Goal: Transaction & Acquisition: Obtain resource

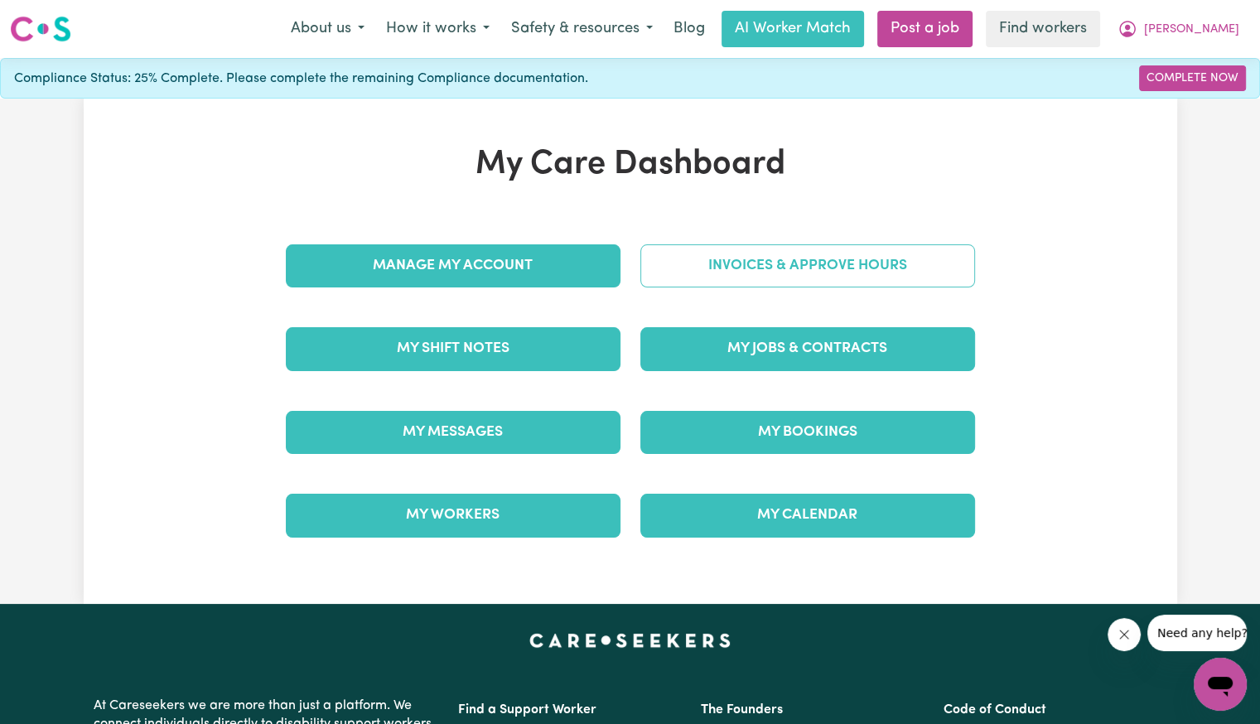
click at [779, 261] on link "Invoices & Approve Hours" at bounding box center [807, 265] width 335 height 43
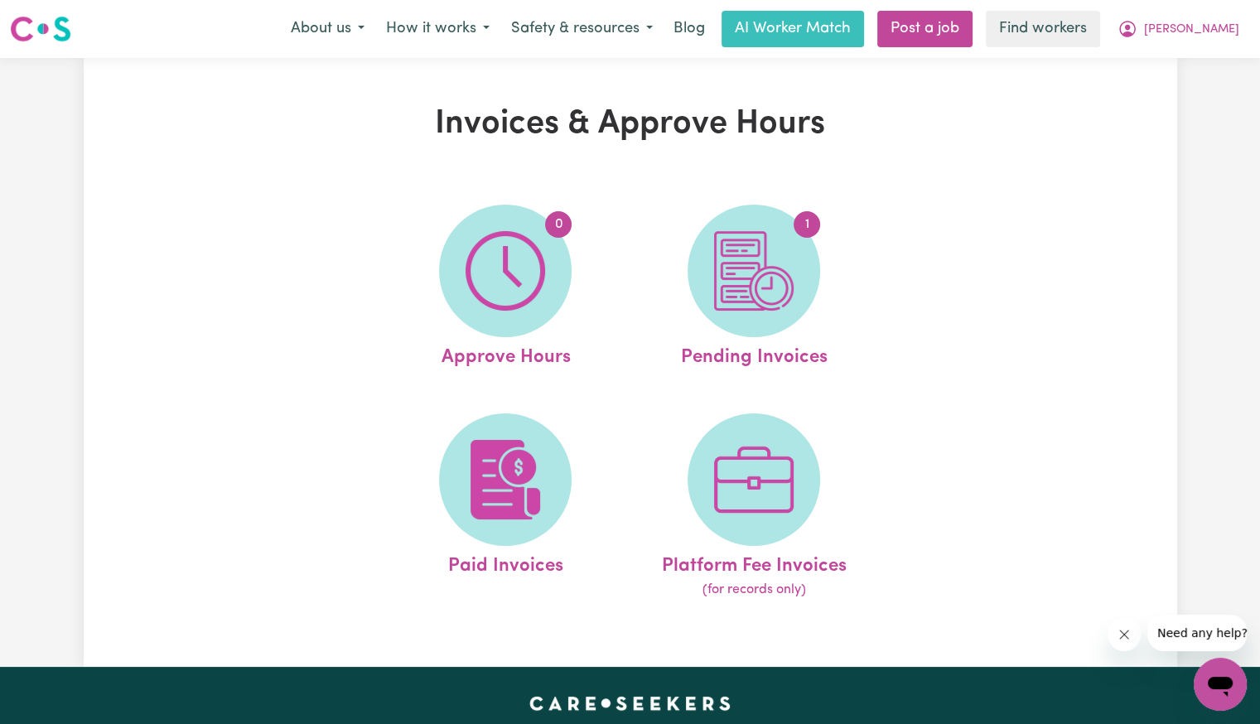
click at [779, 261] on img at bounding box center [754, 271] width 80 height 80
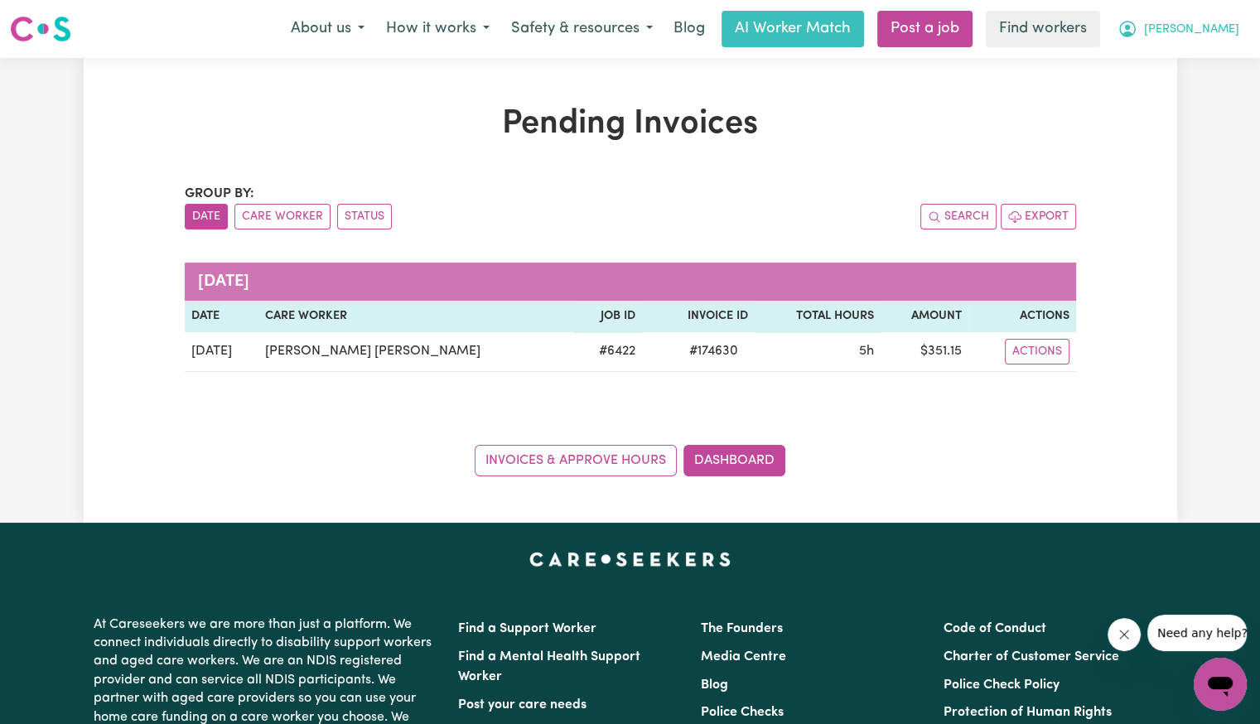
click at [1226, 31] on span "[PERSON_NAME]" at bounding box center [1191, 30] width 95 height 18
click at [1207, 64] on link "My Dashboard" at bounding box center [1183, 64] width 131 height 31
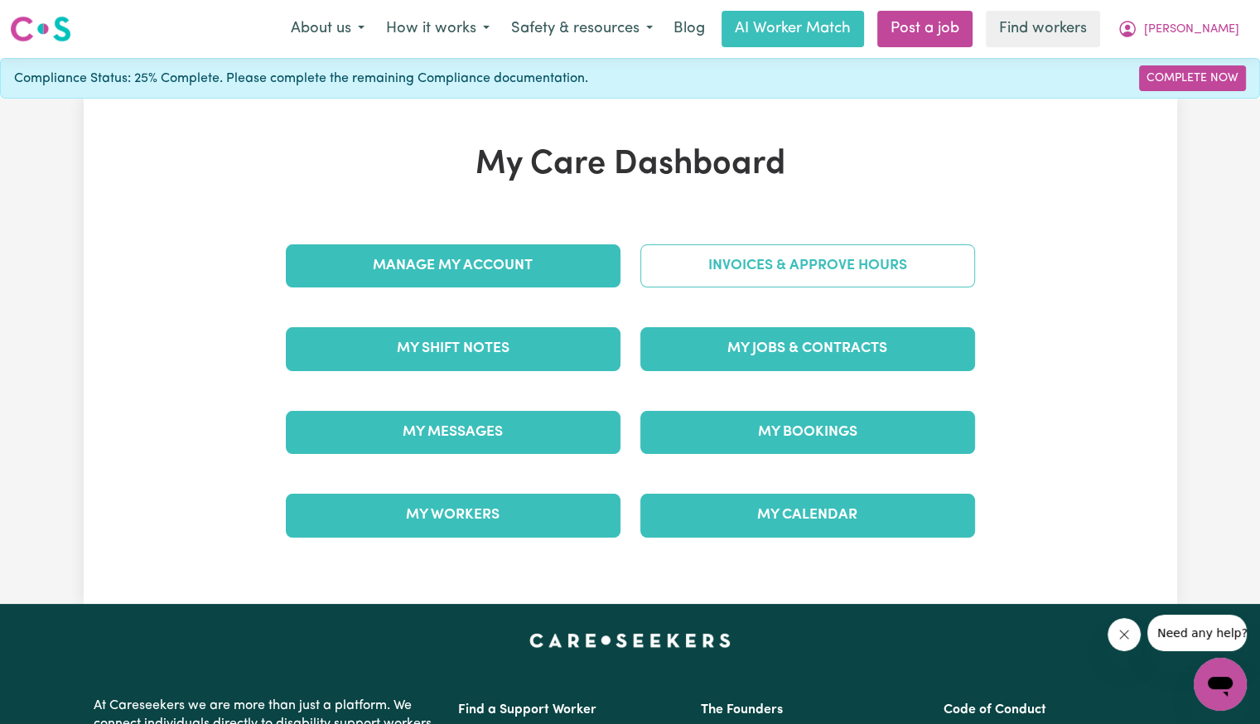
click at [876, 254] on link "Invoices & Approve Hours" at bounding box center [807, 265] width 335 height 43
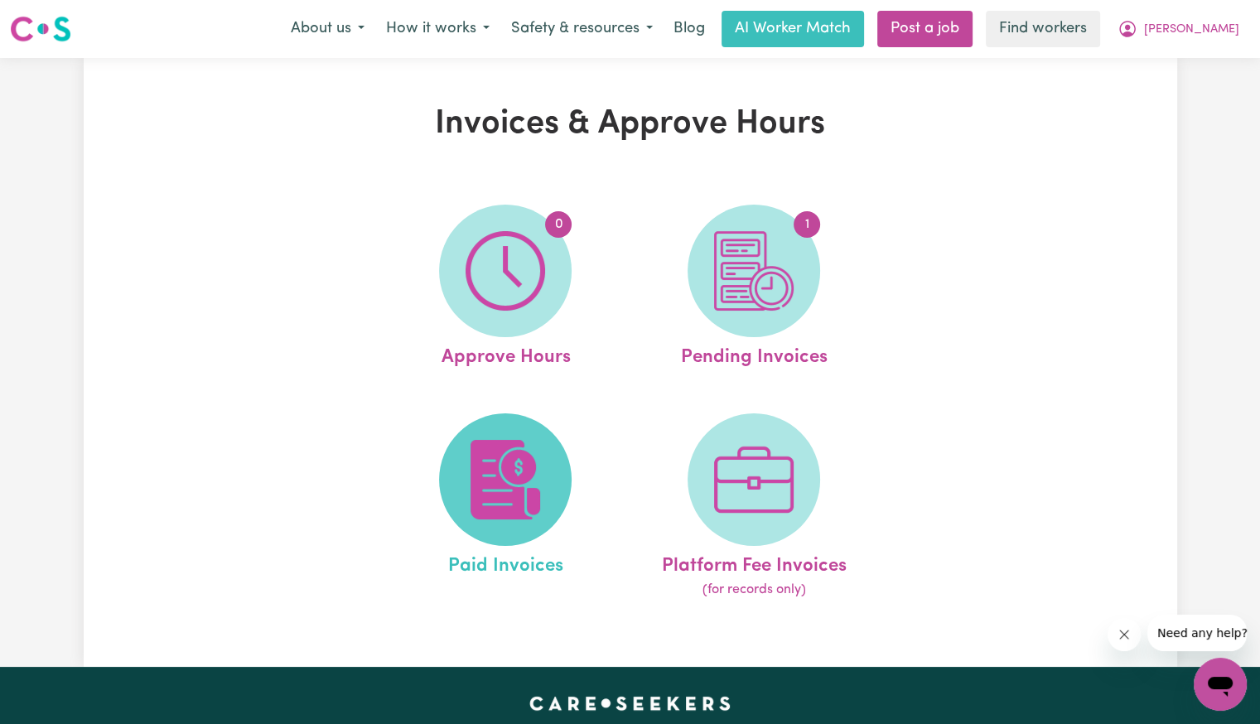
click at [543, 471] on img at bounding box center [506, 480] width 80 height 80
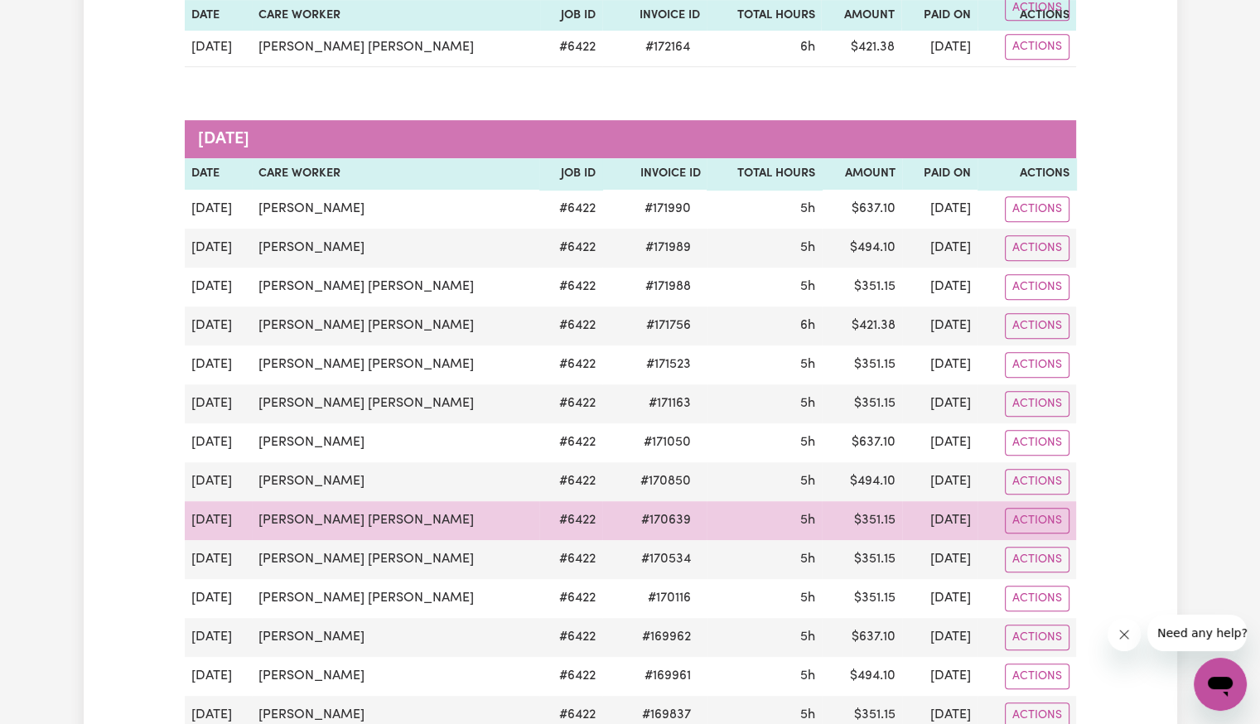
scroll to position [974, 0]
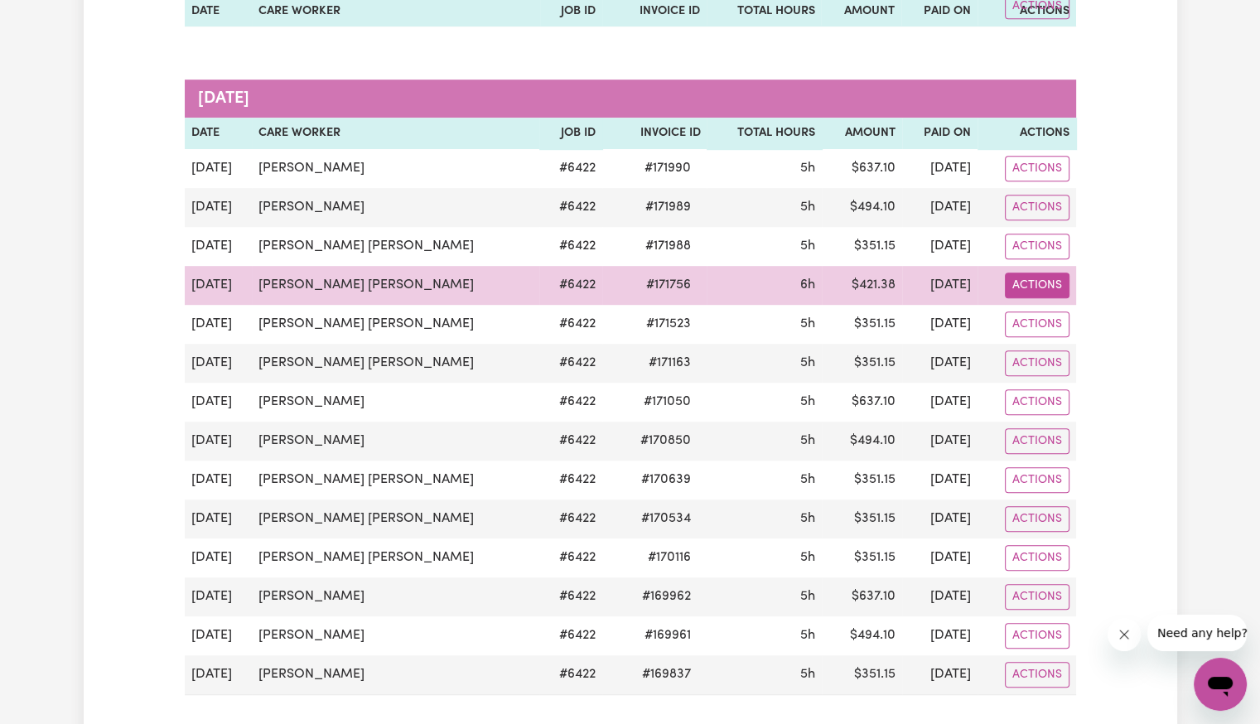
click at [1053, 278] on button "Actions" at bounding box center [1037, 286] width 65 height 26
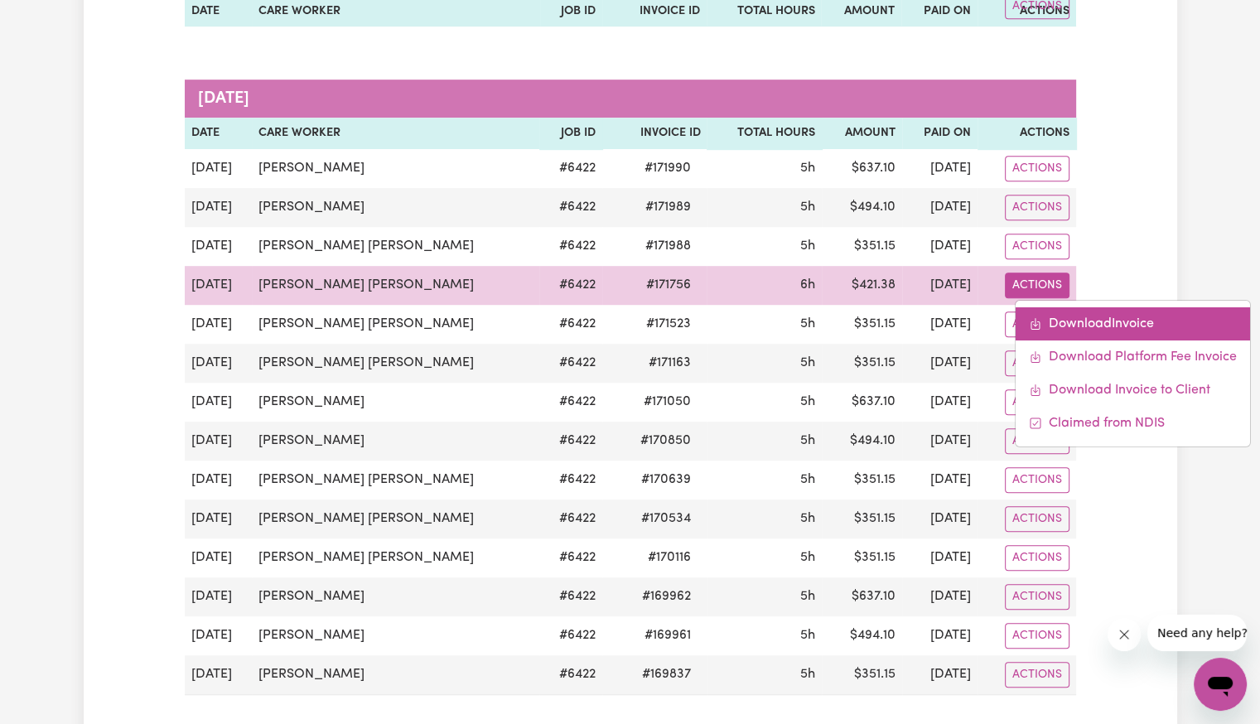
click at [1054, 312] on link "Download Invoice" at bounding box center [1133, 323] width 234 height 33
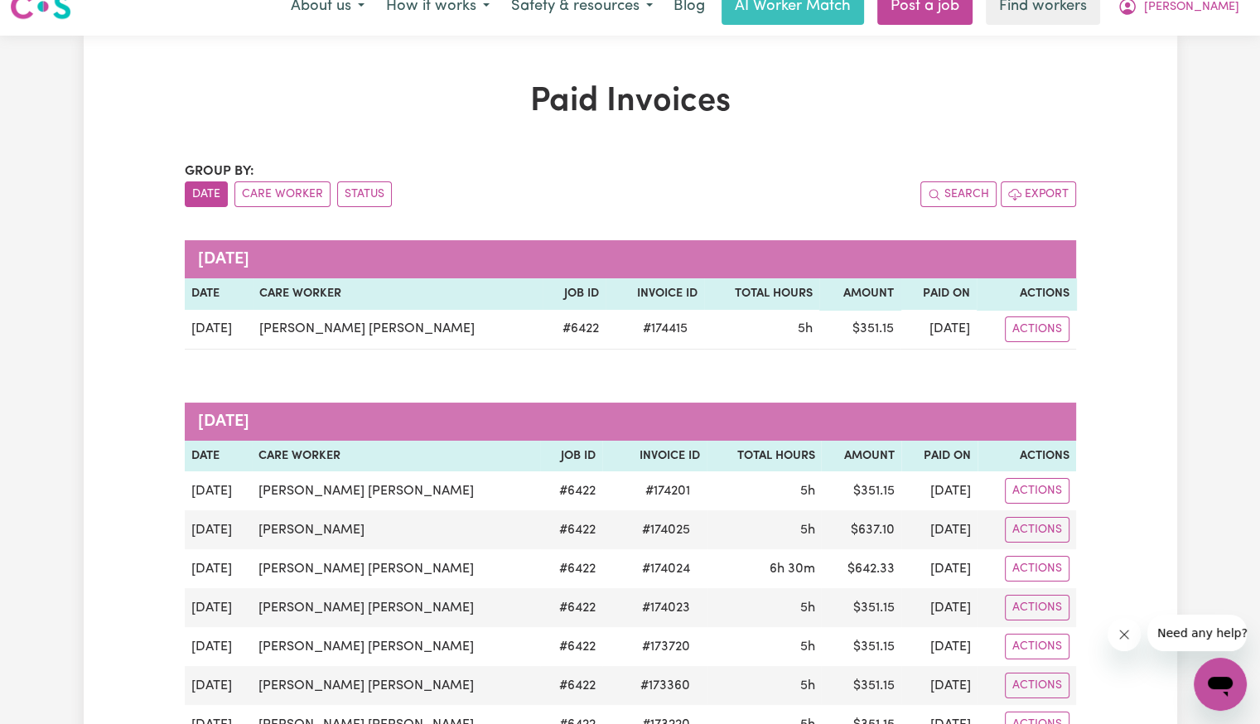
scroll to position [0, 0]
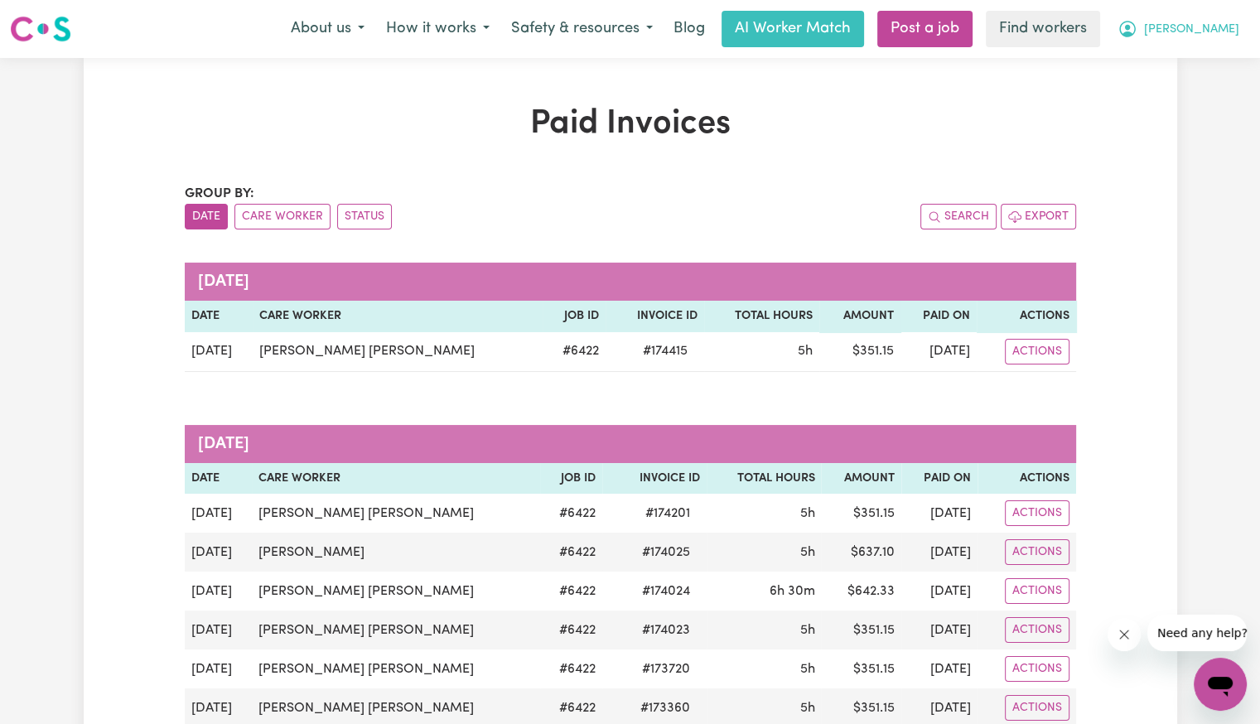
click at [1222, 35] on span "[PERSON_NAME]" at bounding box center [1191, 30] width 95 height 18
click at [1165, 91] on link "Logout" at bounding box center [1183, 95] width 131 height 31
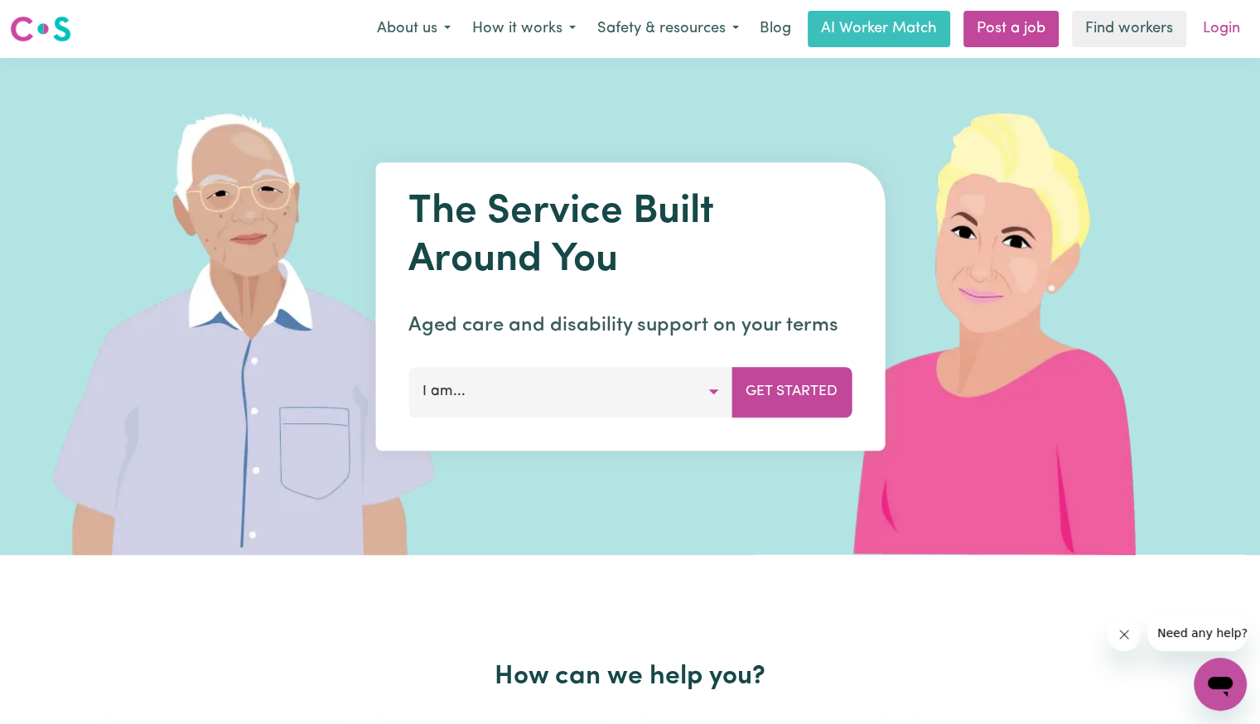
click at [1230, 34] on link "Login" at bounding box center [1221, 29] width 57 height 36
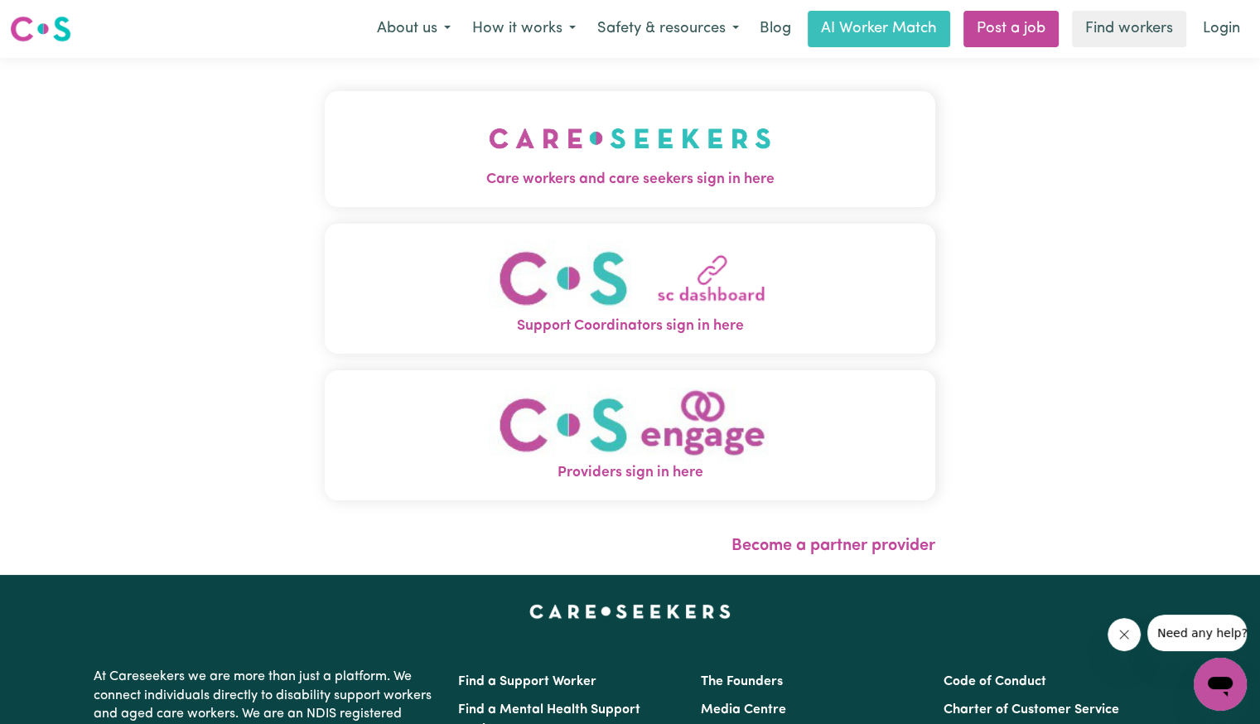
click at [326, 160] on button "Care workers and care seekers sign in here" at bounding box center [630, 149] width 611 height 116
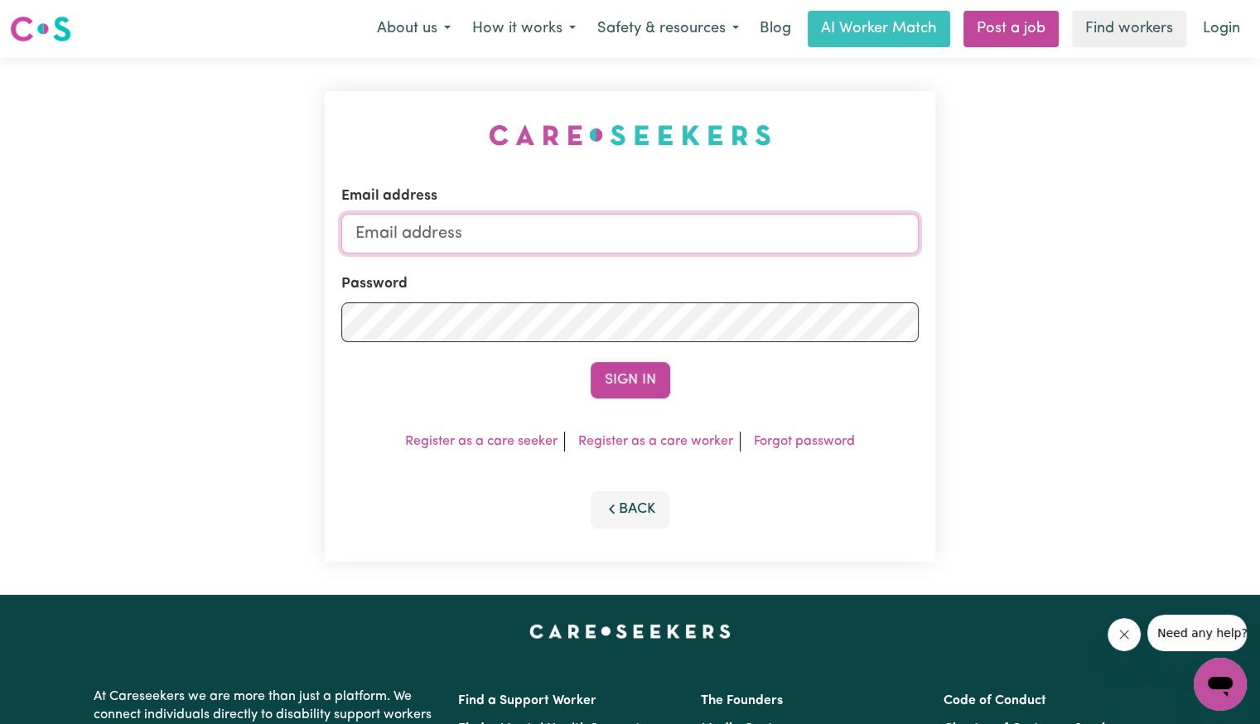
click at [619, 229] on input "Email address" at bounding box center [629, 234] width 577 height 40
type input "[EMAIL_ADDRESS][DOMAIN_NAME]"
click at [591, 362] on button "Sign In" at bounding box center [631, 380] width 80 height 36
